Goal: Check status: Check status

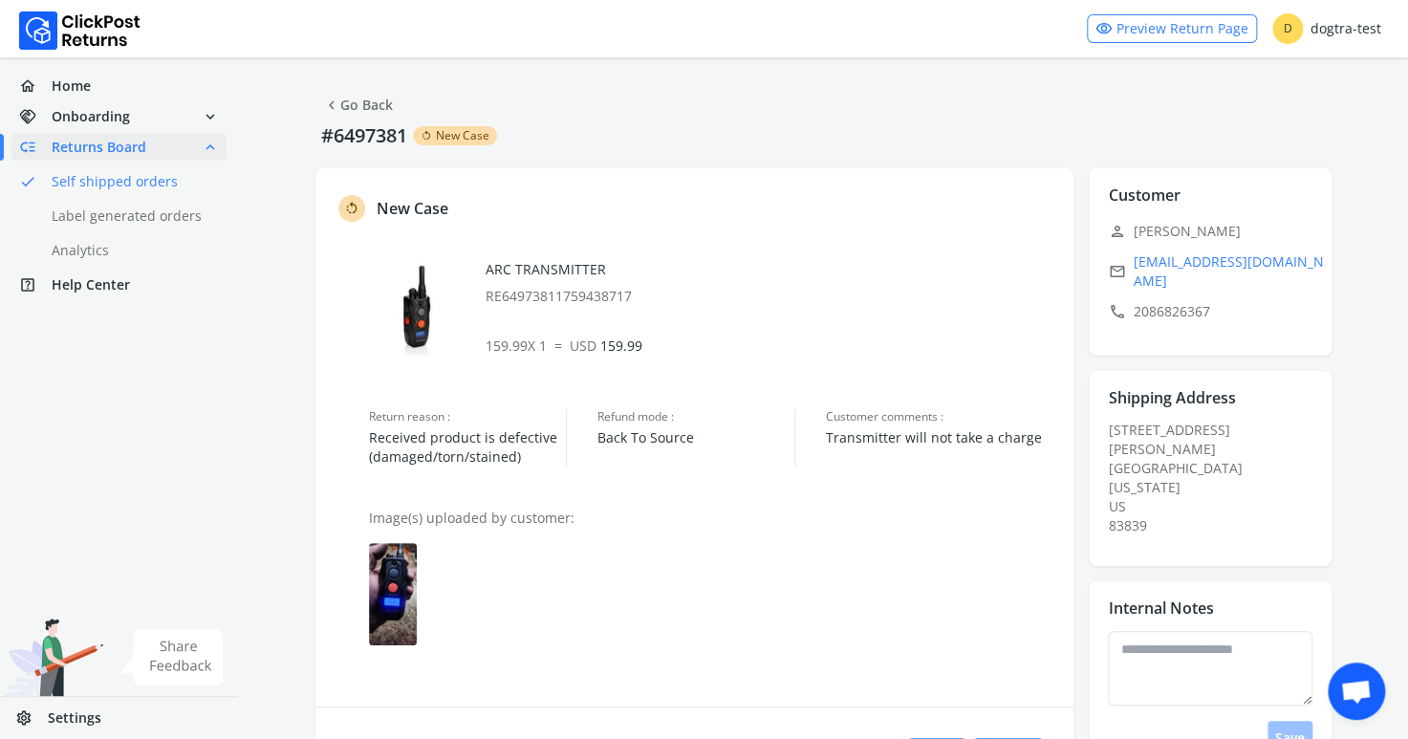
click at [96, 182] on link "done Self shipped orders" at bounding box center [130, 181] width 238 height 27
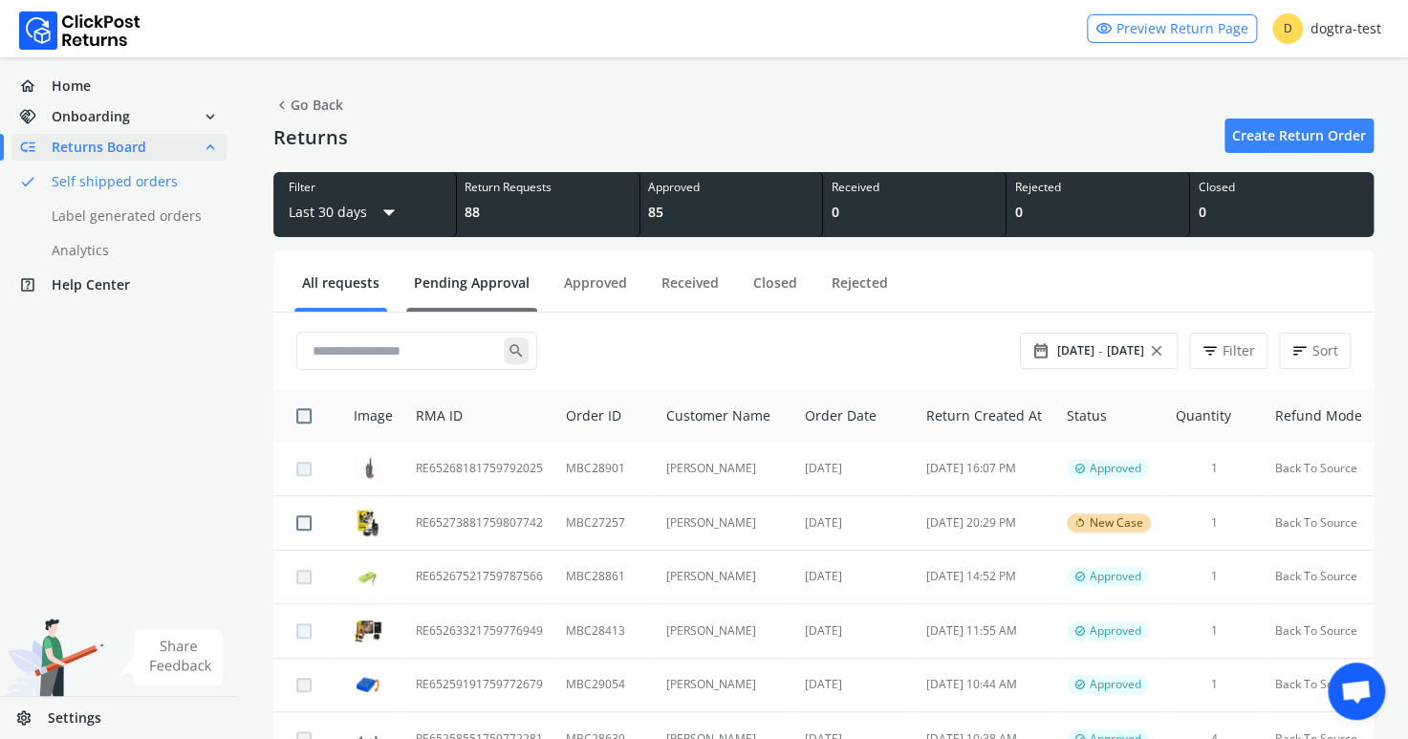
click at [503, 278] on link "Pending Approval" at bounding box center [471, 289] width 131 height 33
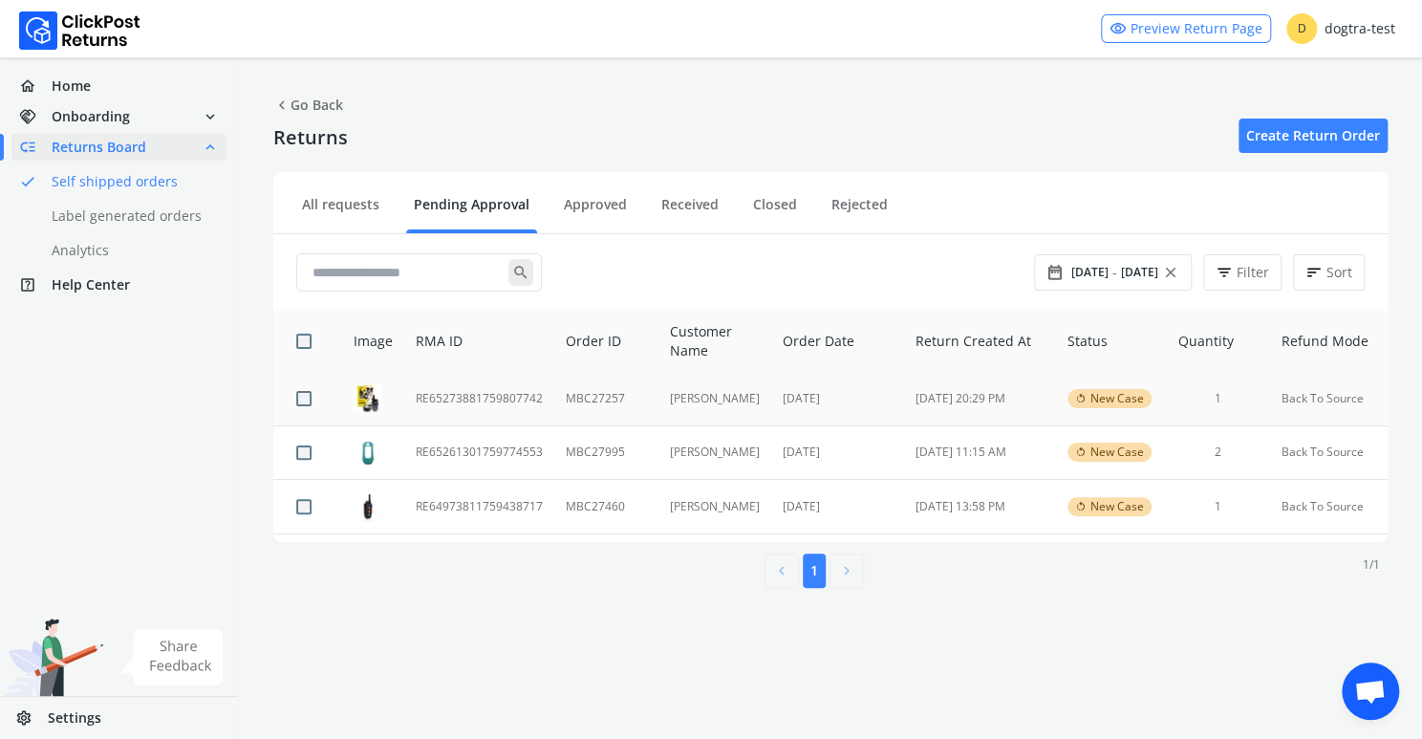
click at [506, 401] on td "RE65273881759807742" at bounding box center [479, 399] width 150 height 54
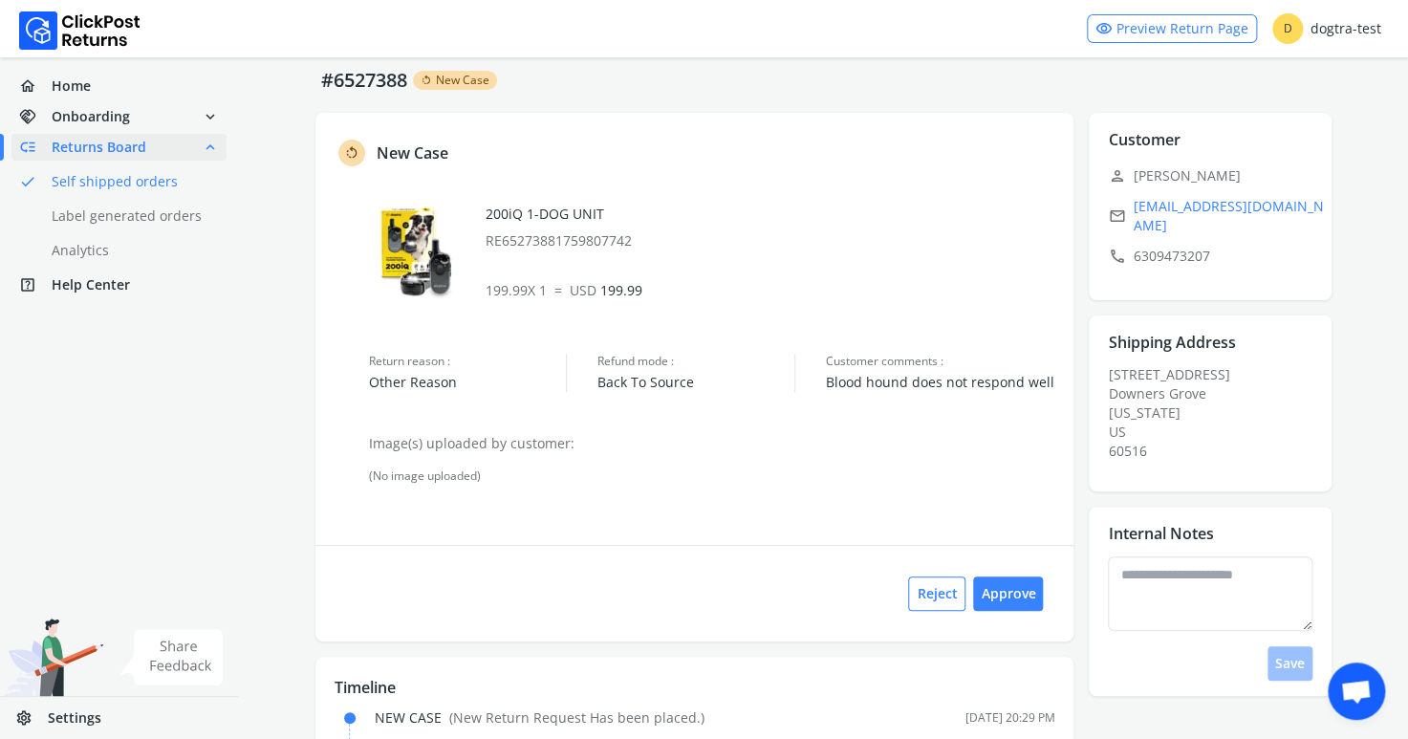
scroll to position [93, 0]
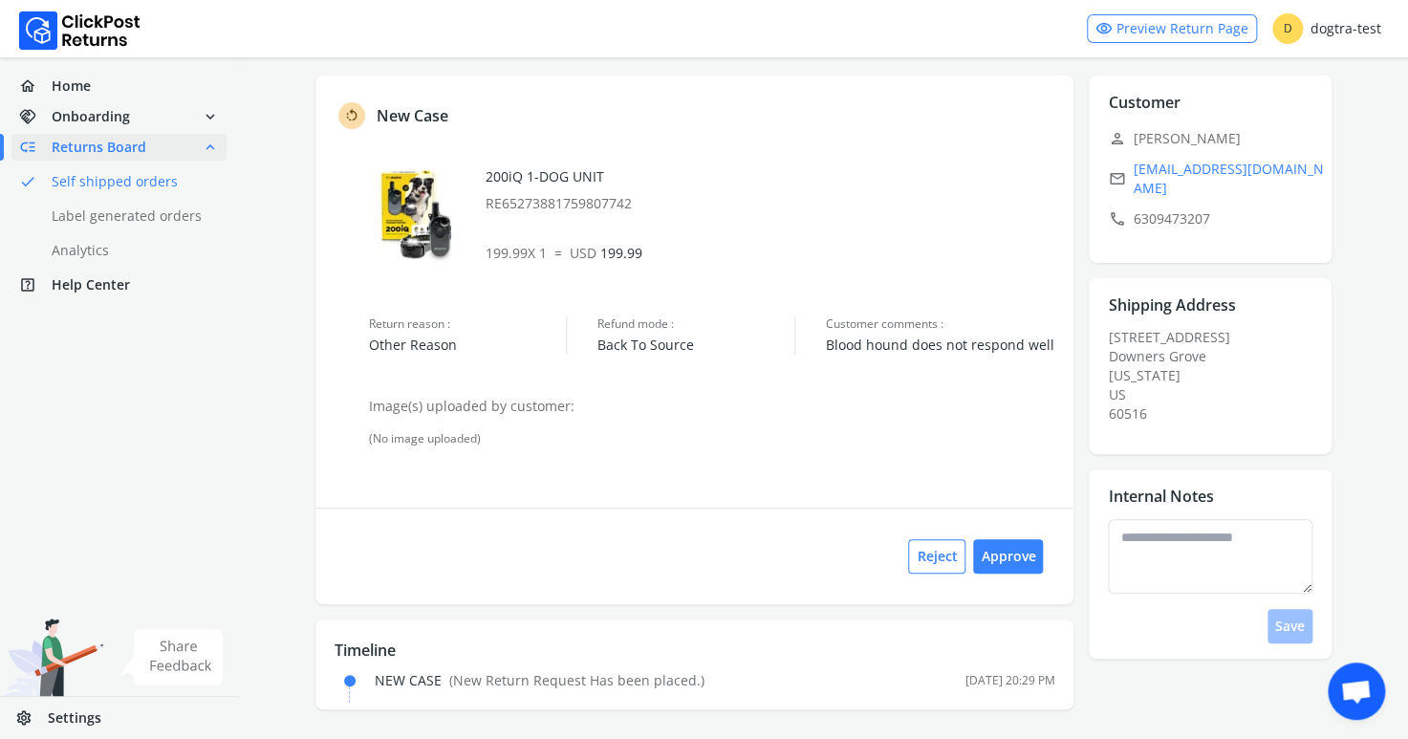
click at [92, 144] on span "Returns Board" at bounding box center [99, 147] width 95 height 19
click at [97, 178] on link "done Self shipped orders" at bounding box center [130, 181] width 238 height 27
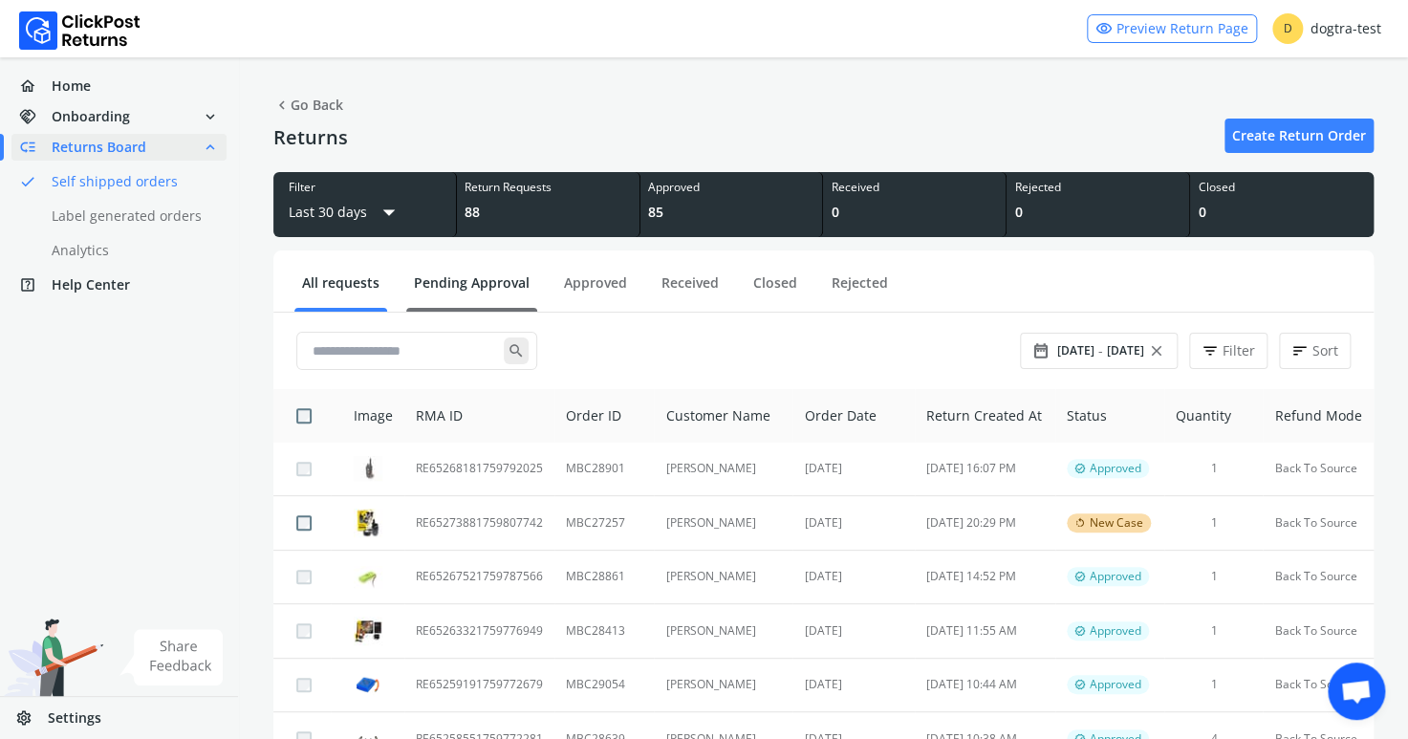
click at [490, 279] on link "Pending Approval" at bounding box center [471, 289] width 131 height 33
